Goal: Find specific page/section: Find specific page/section

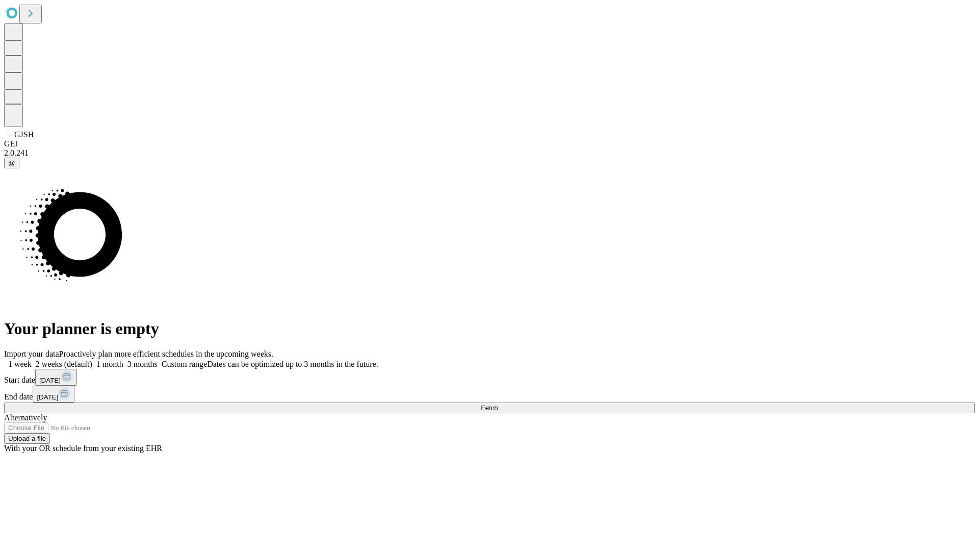
click at [498, 404] on span "Fetch" at bounding box center [489, 408] width 17 height 8
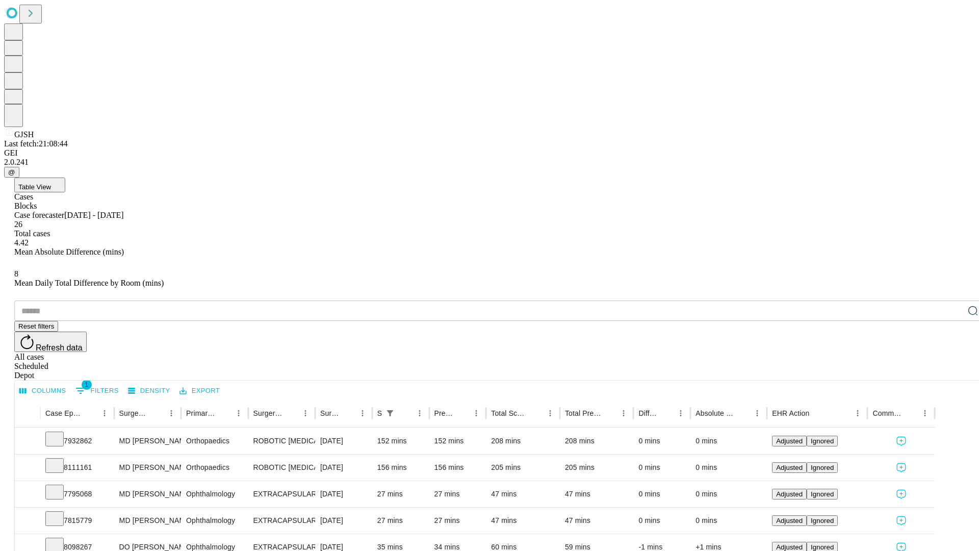
click at [51, 183] on span "Table View" at bounding box center [34, 187] width 33 height 8
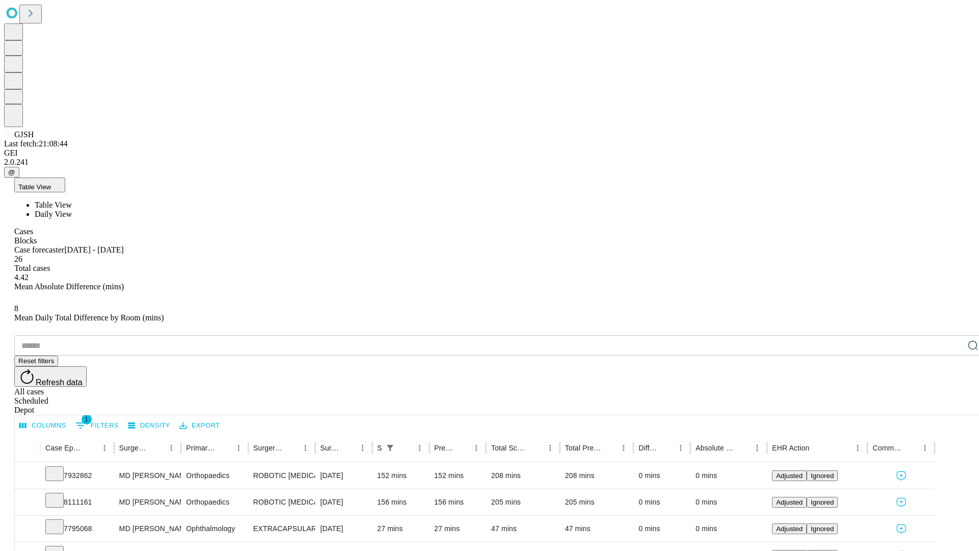
click at [72, 210] on span "Daily View" at bounding box center [53, 214] width 37 height 9
